Goal: Find specific page/section: Find specific page/section

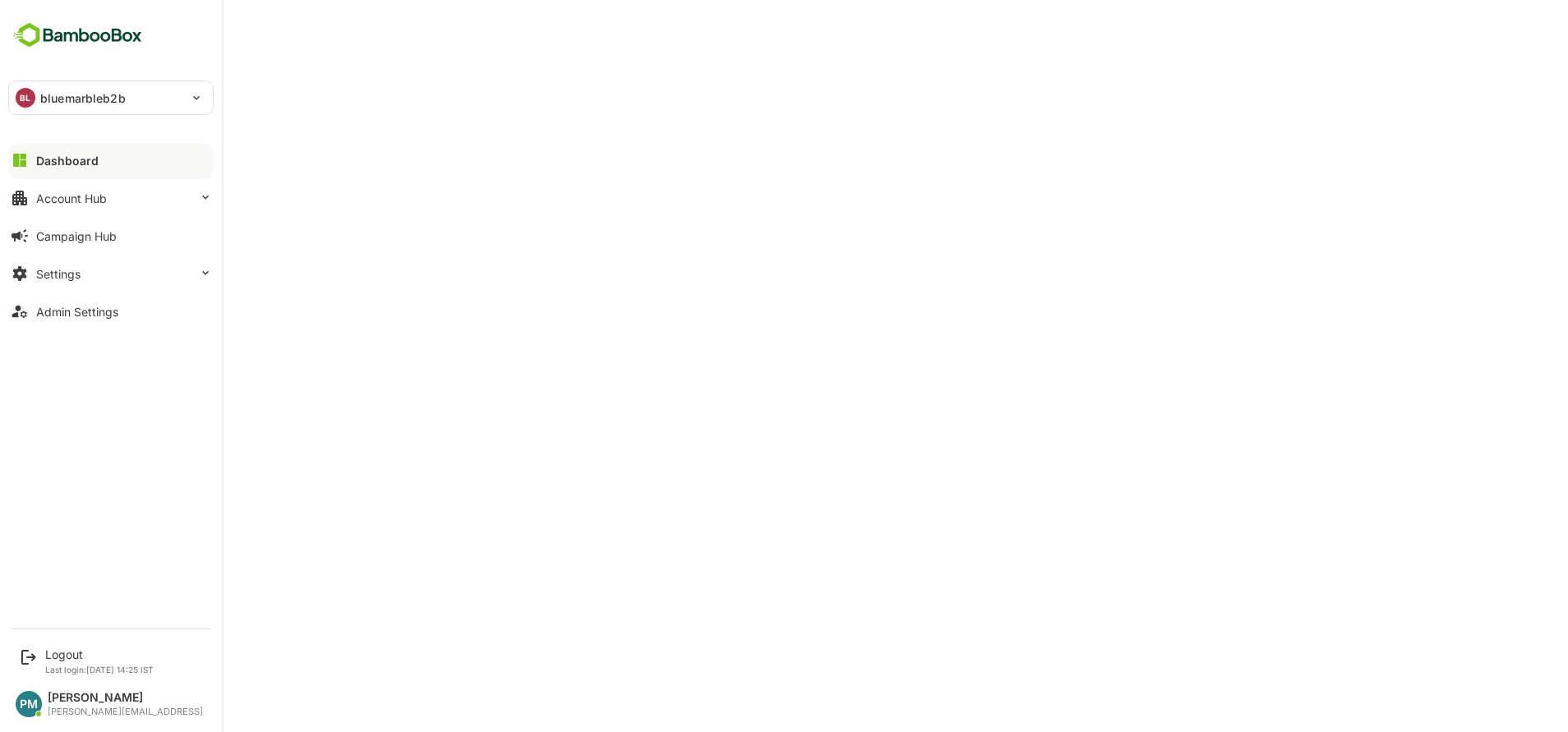
click at [77, 87] on div "BL bluemarbleb2b" at bounding box center [101, 97] width 184 height 33
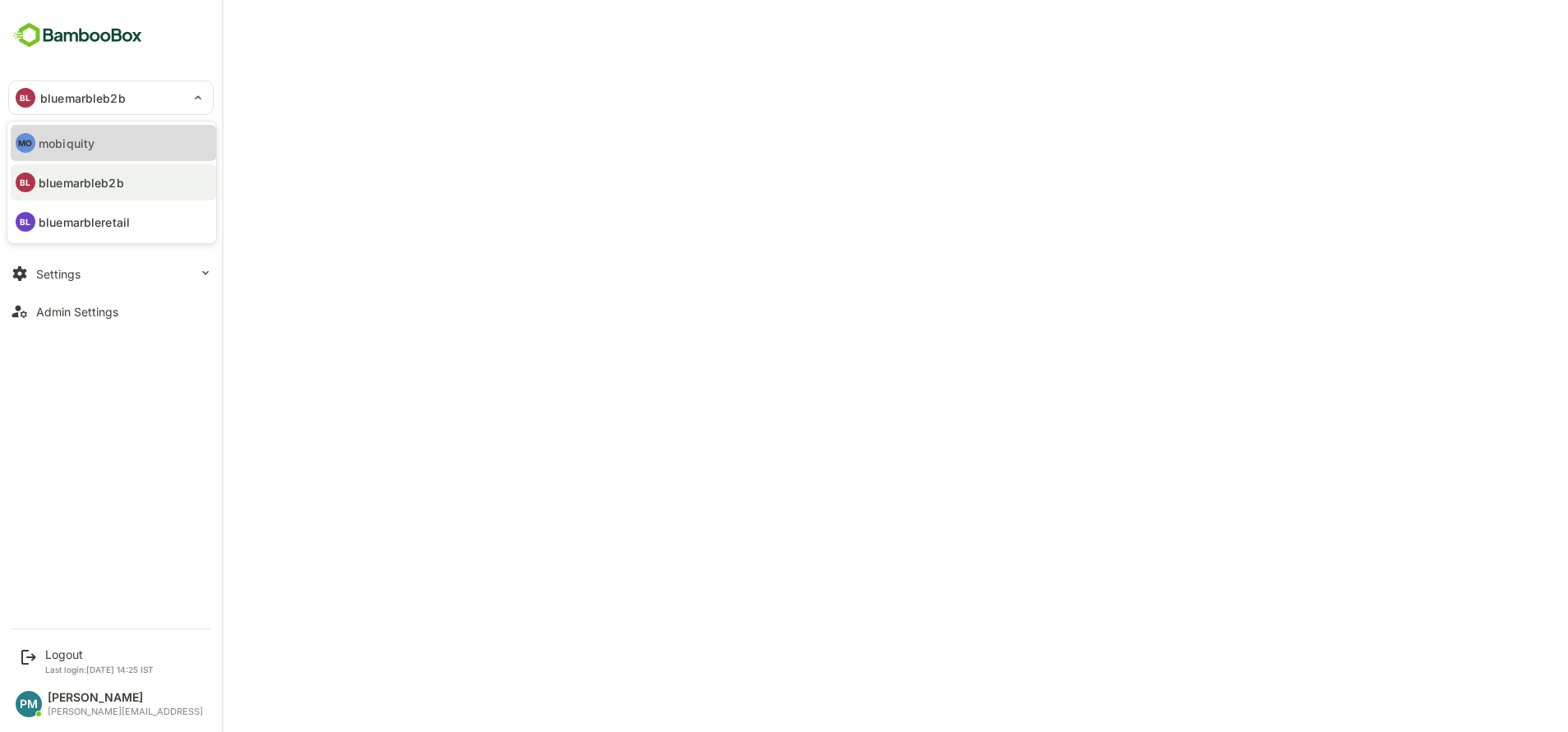
click at [69, 159] on li "MO mobiquity" at bounding box center [113, 142] width 206 height 36
type input "*********"
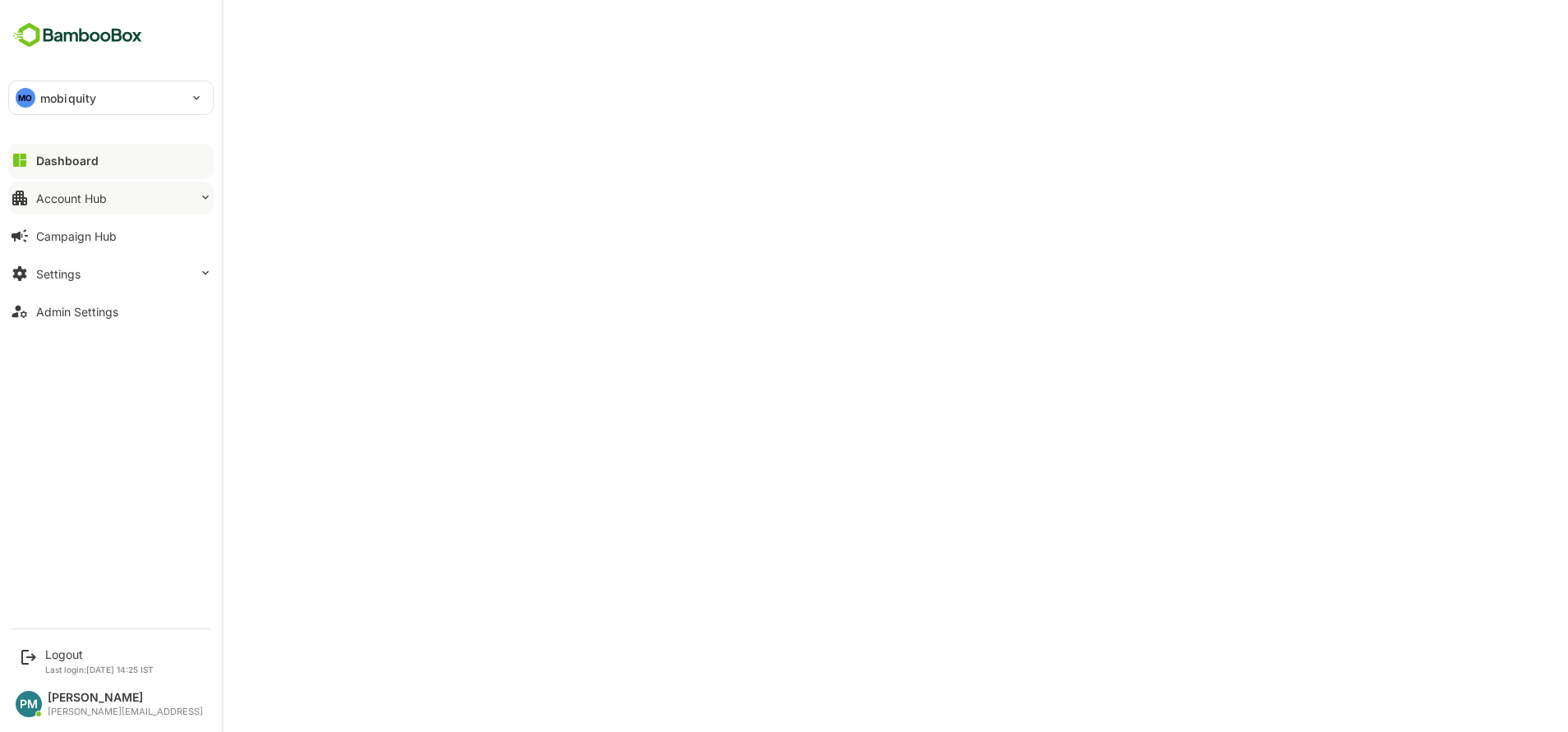
click at [95, 194] on div "Account Hub" at bounding box center [72, 198] width 71 height 14
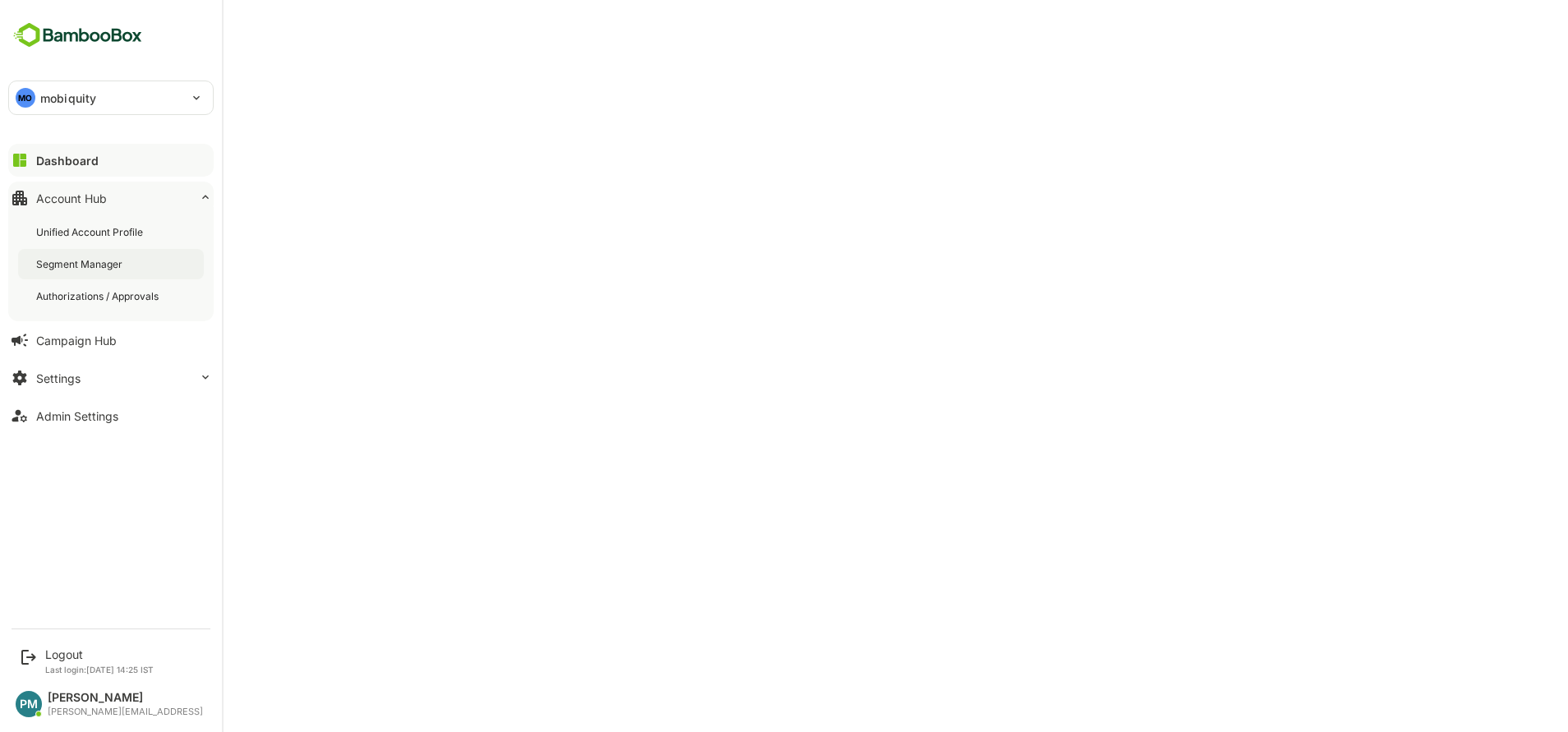
click at [96, 265] on div "Segment Manager" at bounding box center [81, 263] width 89 height 14
click at [60, 157] on div "Dashboard" at bounding box center [66, 160] width 60 height 14
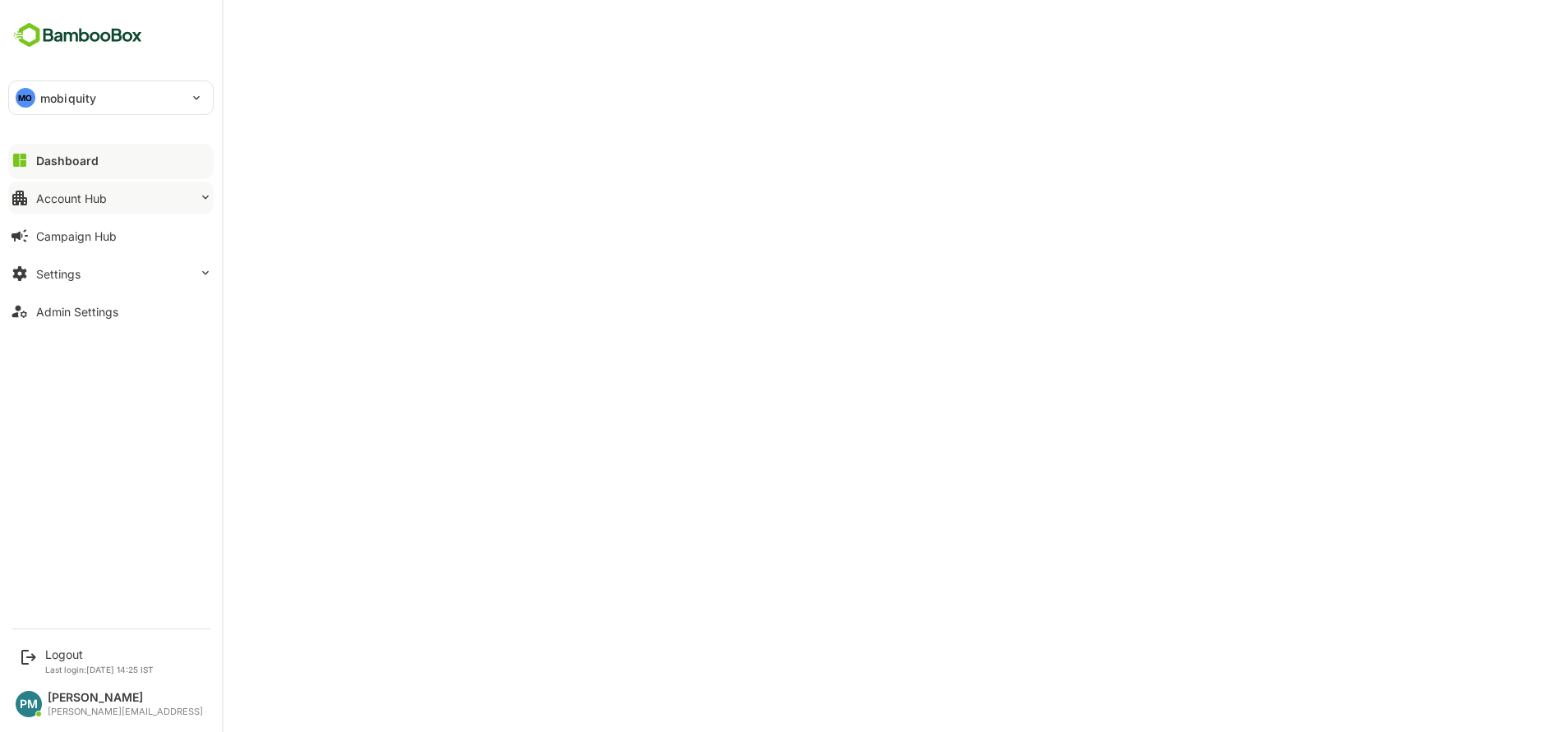
click at [100, 197] on div "Account Hub" at bounding box center [72, 198] width 71 height 14
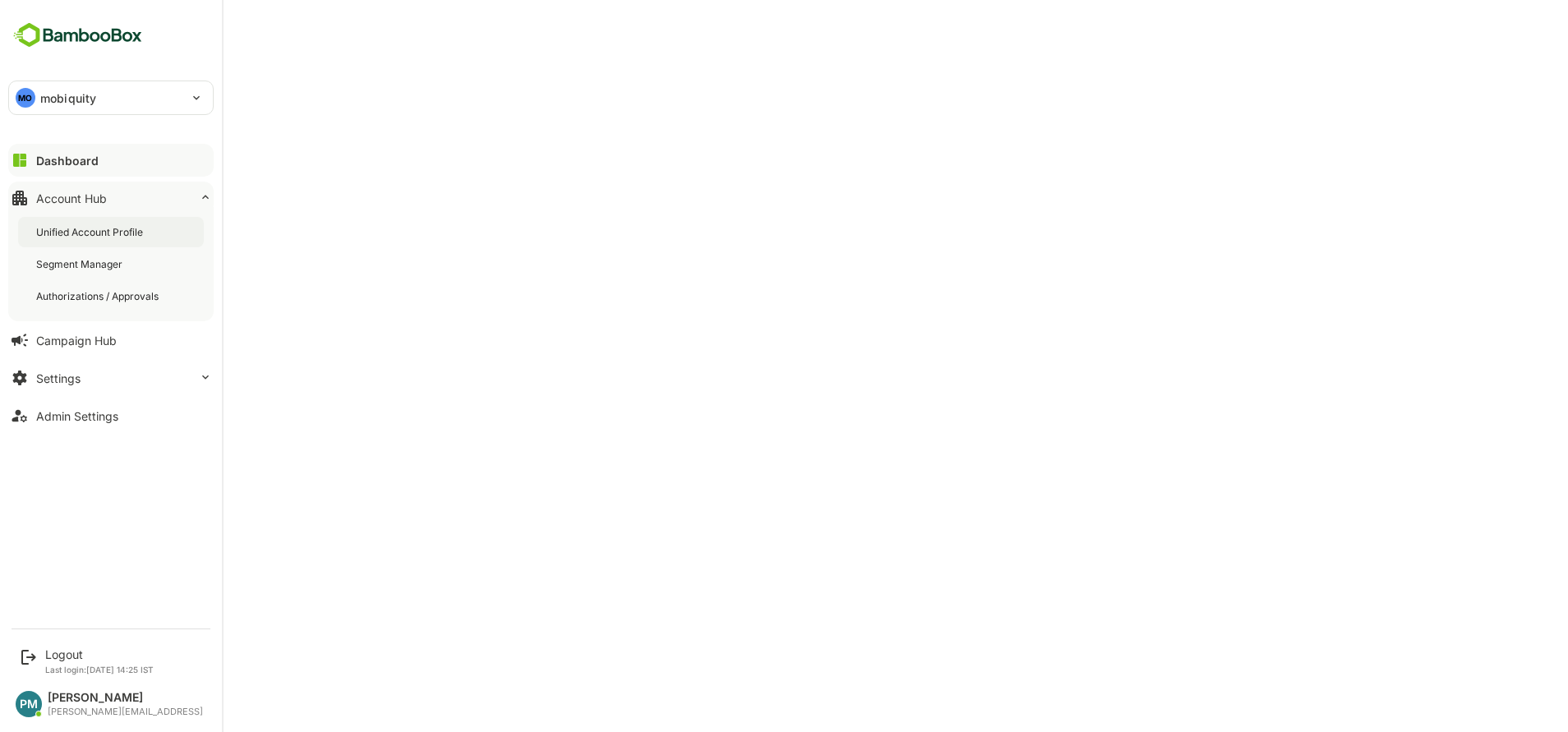
click at [127, 243] on div "Unified Account Profile" at bounding box center [111, 232] width 186 height 31
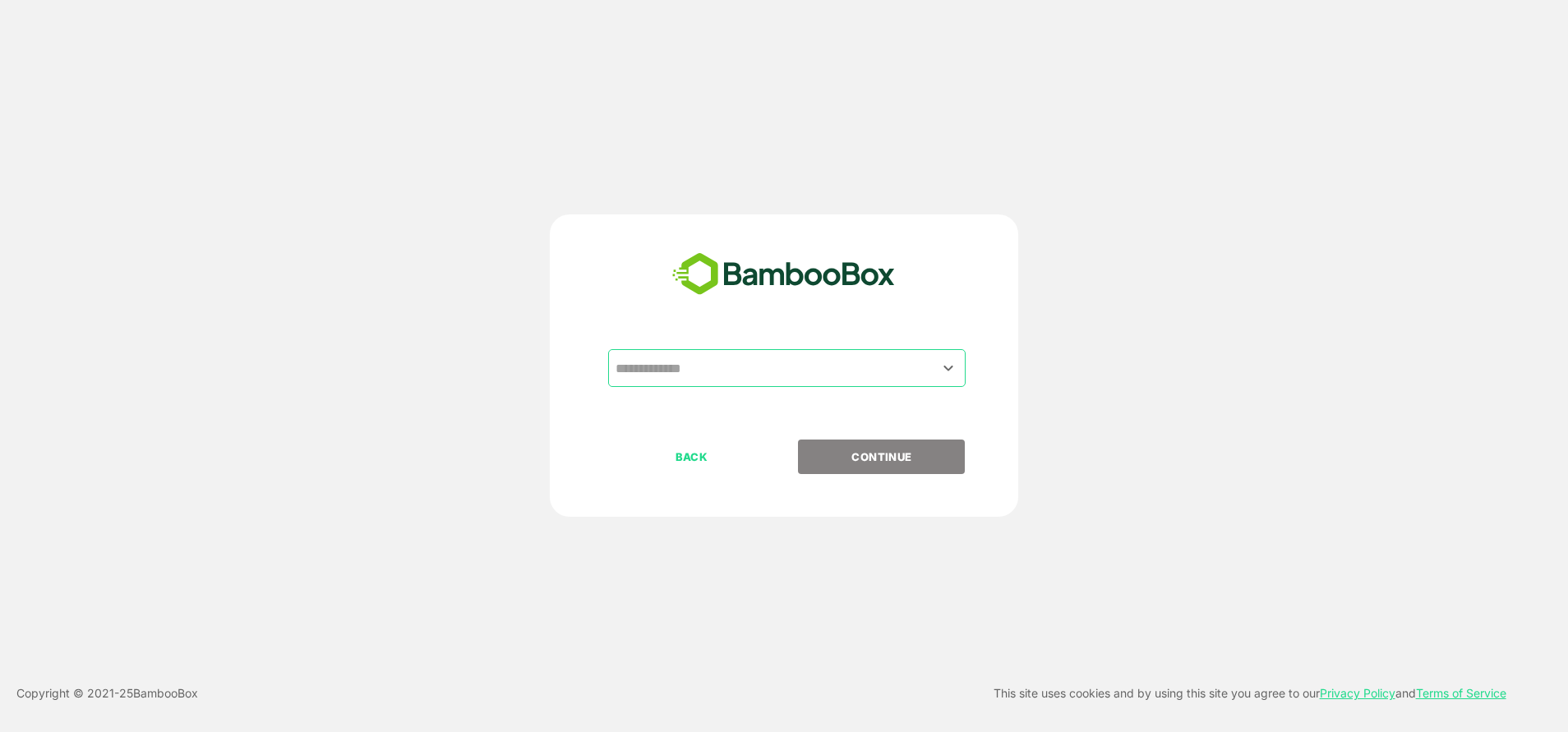
click at [884, 349] on div "​" at bounding box center [786, 367] width 357 height 38
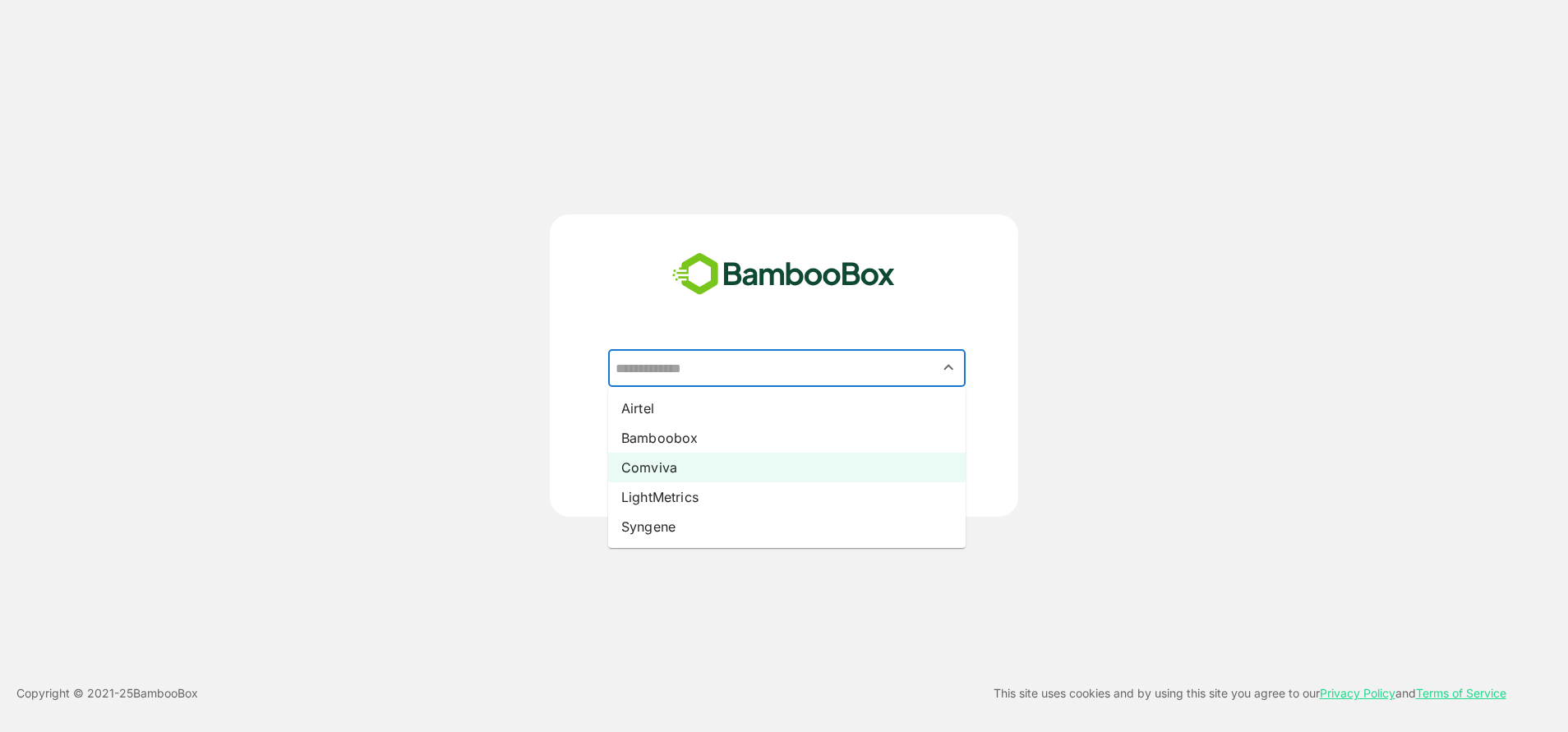
click at [671, 472] on li "Comviva" at bounding box center [786, 468] width 357 height 30
type input "*******"
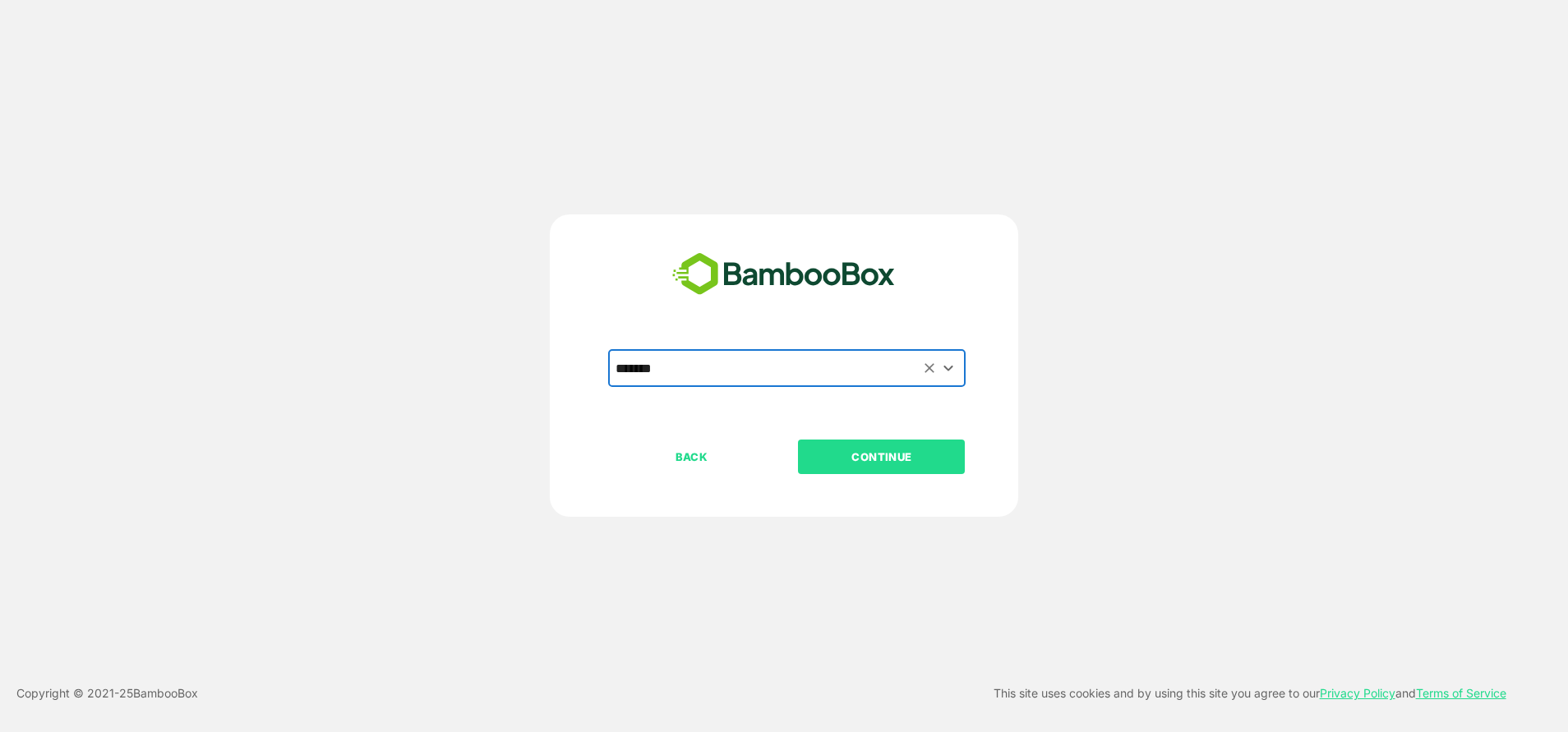
click at [930, 460] on p "CONTINUE" at bounding box center [881, 456] width 165 height 18
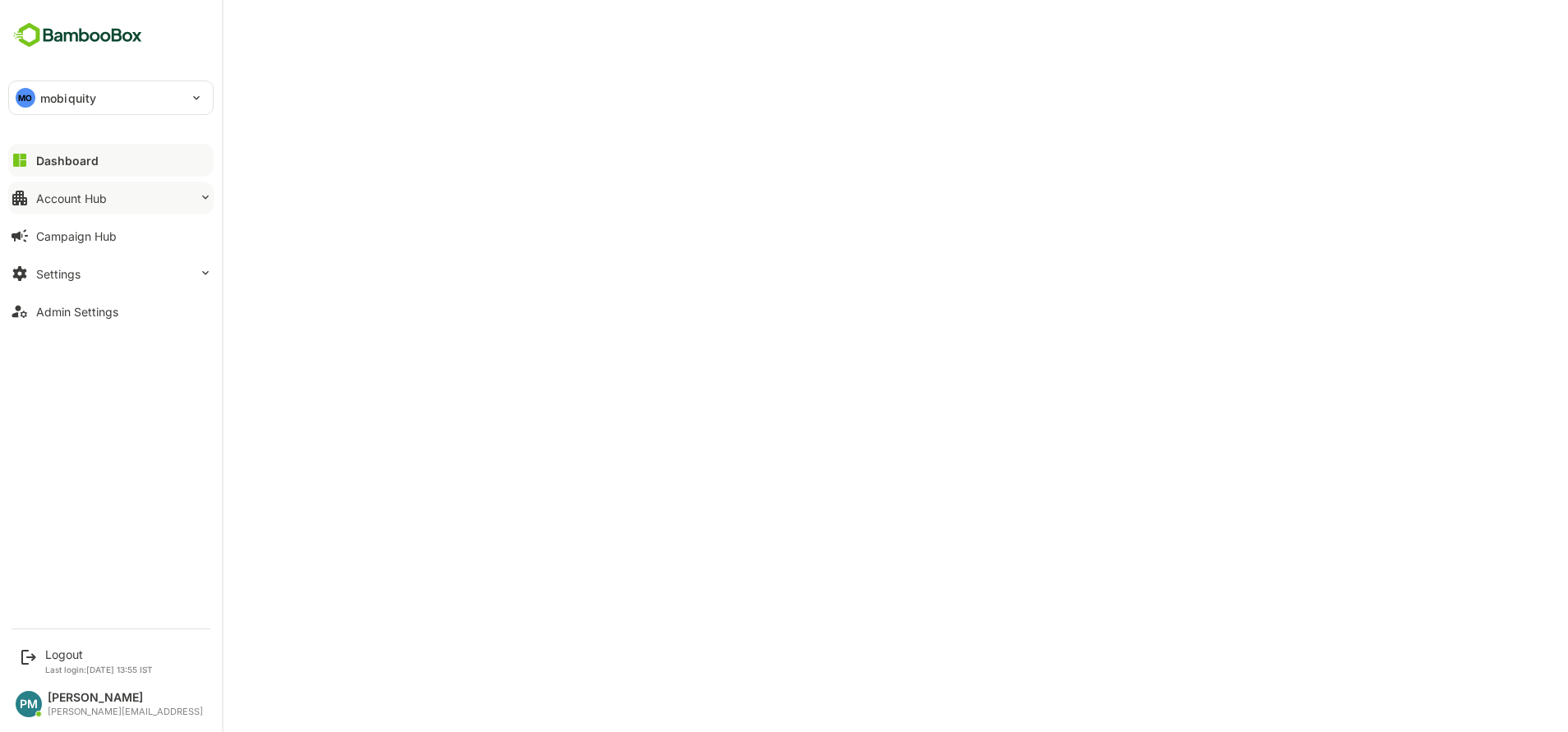
click at [85, 200] on div "Account Hub" at bounding box center [72, 198] width 71 height 14
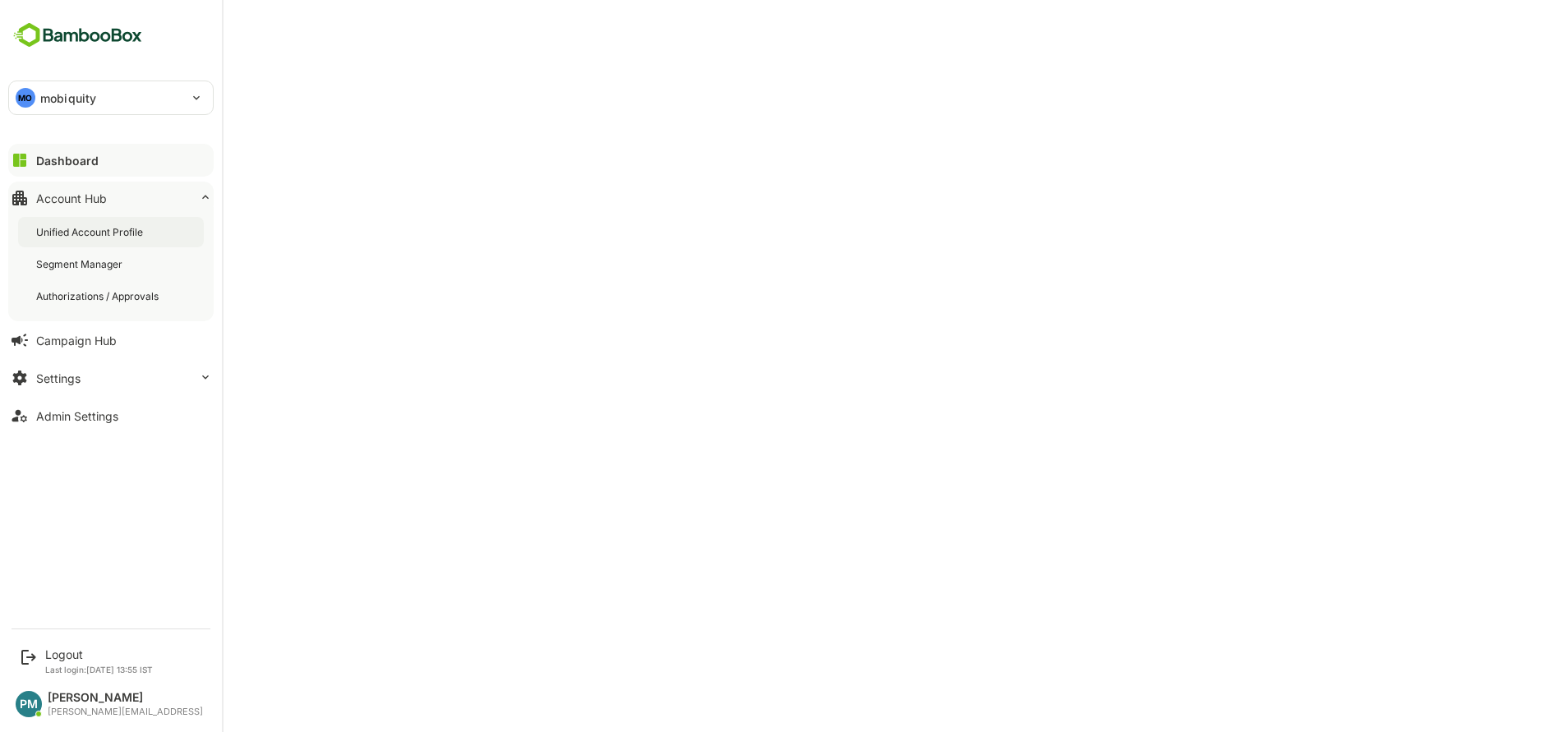
click at [121, 240] on div "Unified Account Profile" at bounding box center [111, 232] width 186 height 31
